Goal: Information Seeking & Learning: Learn about a topic

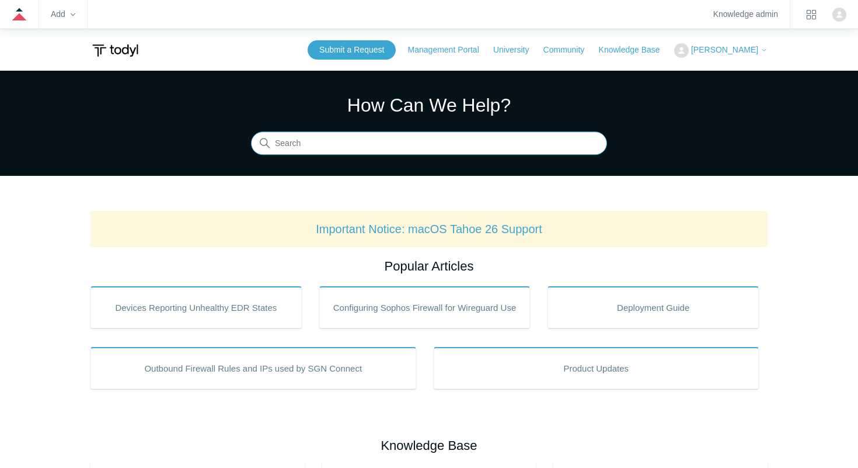
click at [313, 144] on input "Search" at bounding box center [429, 143] width 356 height 23
type input "B"
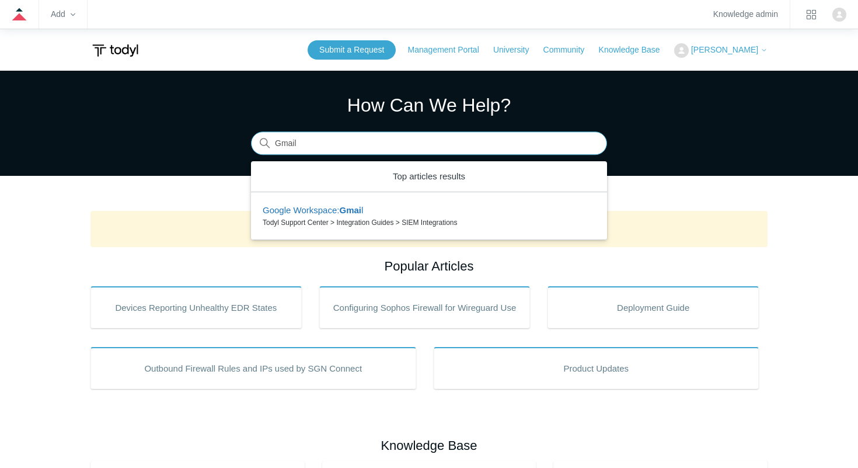
type input "Gmail"
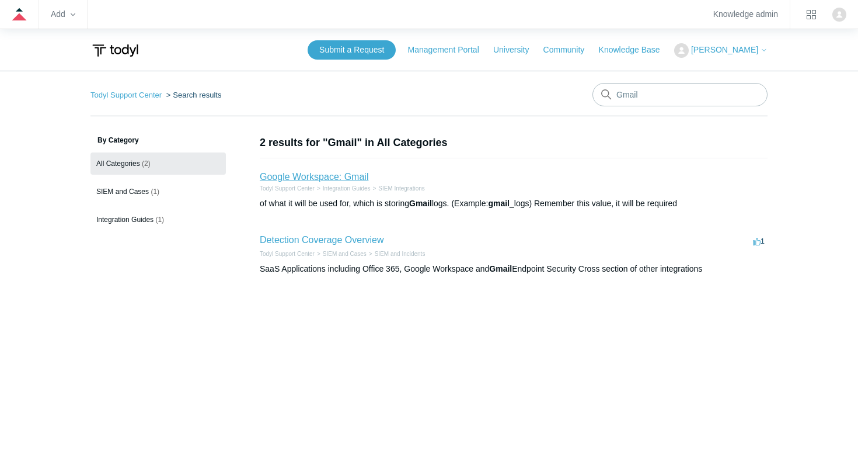
click at [317, 173] on link "Google Workspace: Gmail" at bounding box center [314, 177] width 109 height 10
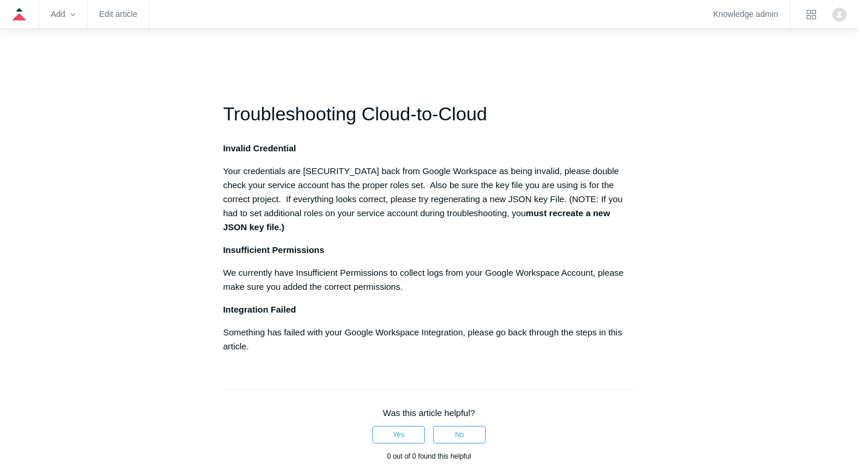
scroll to position [5742, 0]
